Goal: Navigation & Orientation: Go to known website

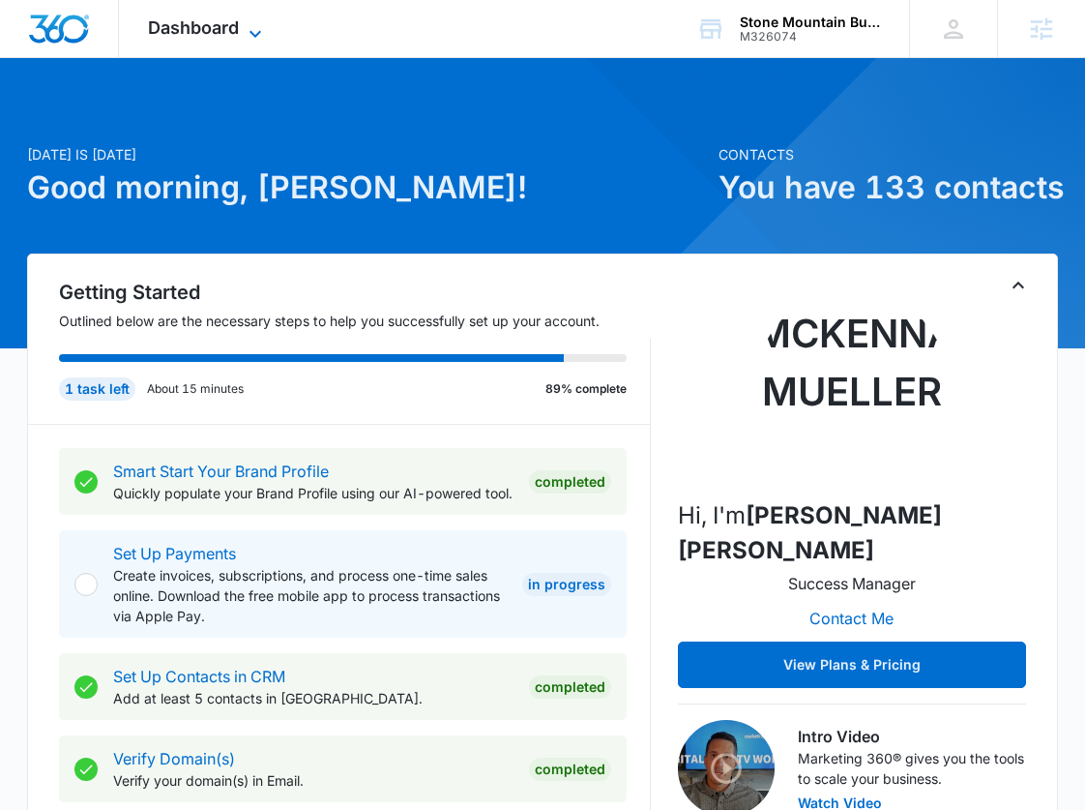
click at [244, 39] on icon at bounding box center [255, 33] width 23 height 23
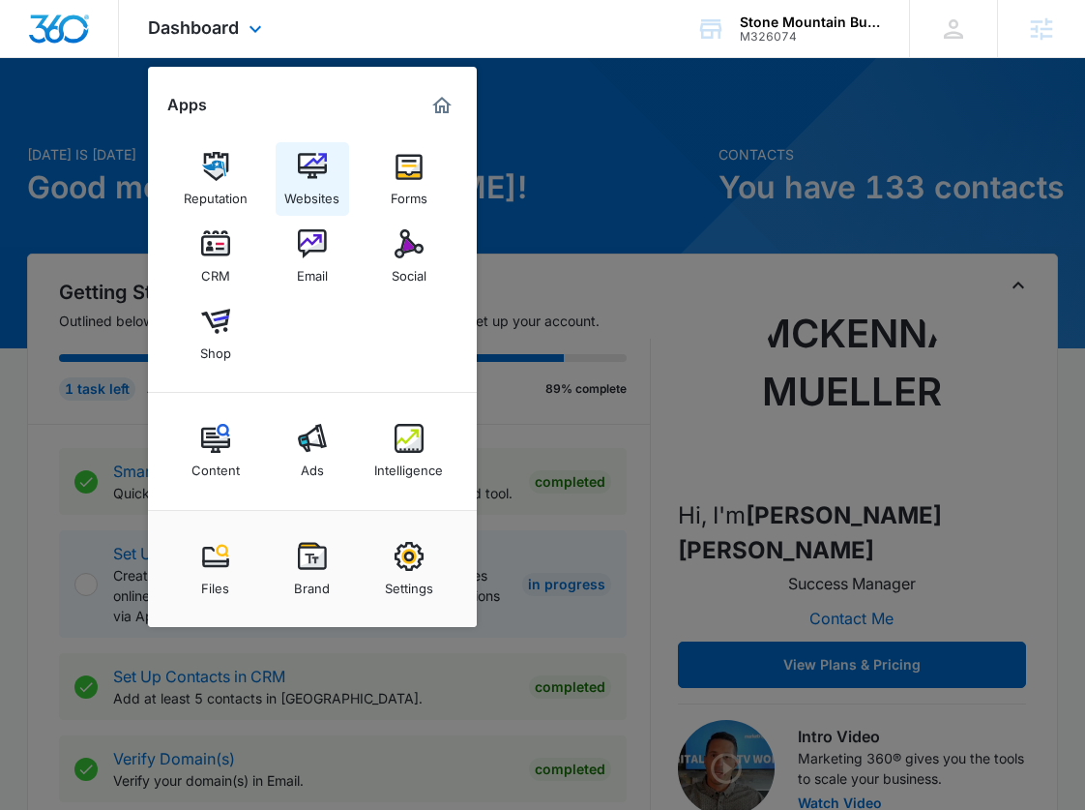
click at [308, 172] on img at bounding box center [312, 166] width 29 height 29
